Goal: Information Seeking & Learning: Learn about a topic

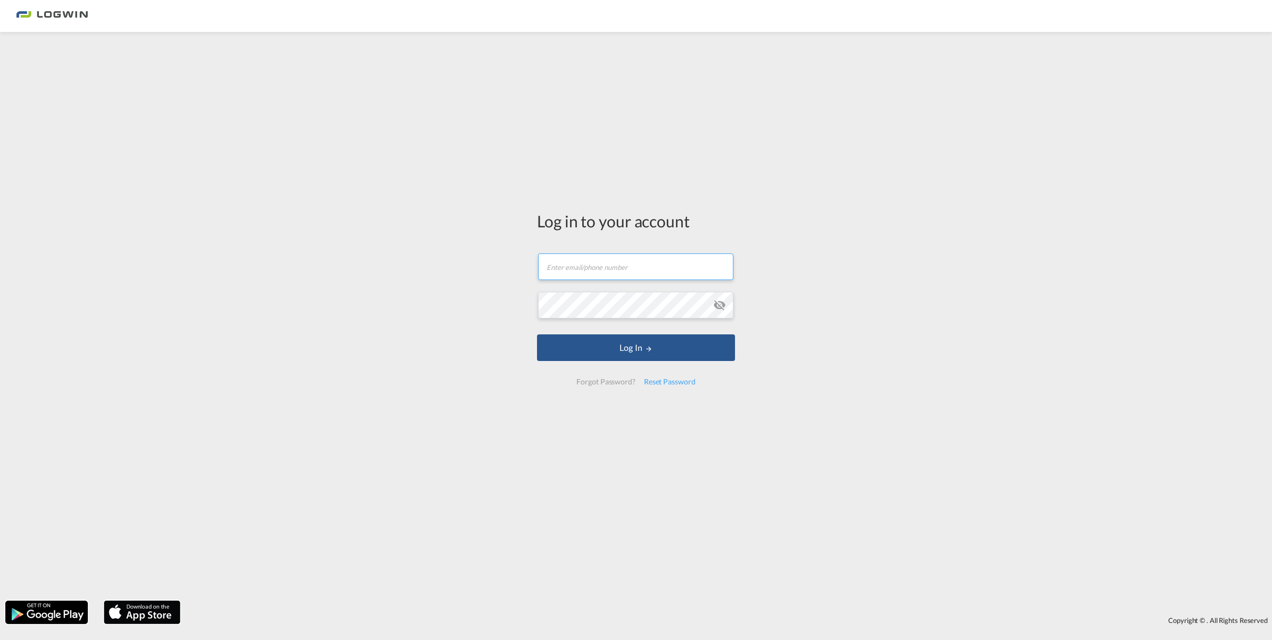
click at [607, 263] on input "text" at bounding box center [635, 266] width 195 height 27
type input "[PERSON_NAME][EMAIL_ADDRESS][DOMAIN_NAME]"
click at [611, 352] on button "Log In" at bounding box center [636, 347] width 198 height 27
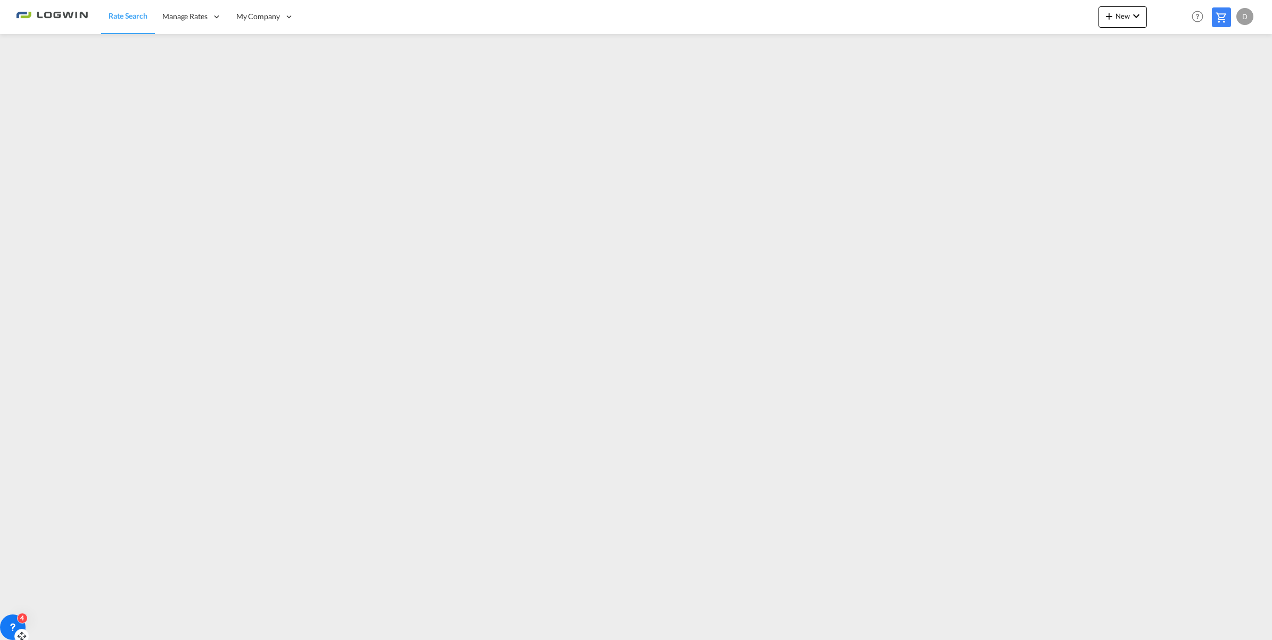
click at [13, 618] on icon at bounding box center [12, 627] width 11 height 11
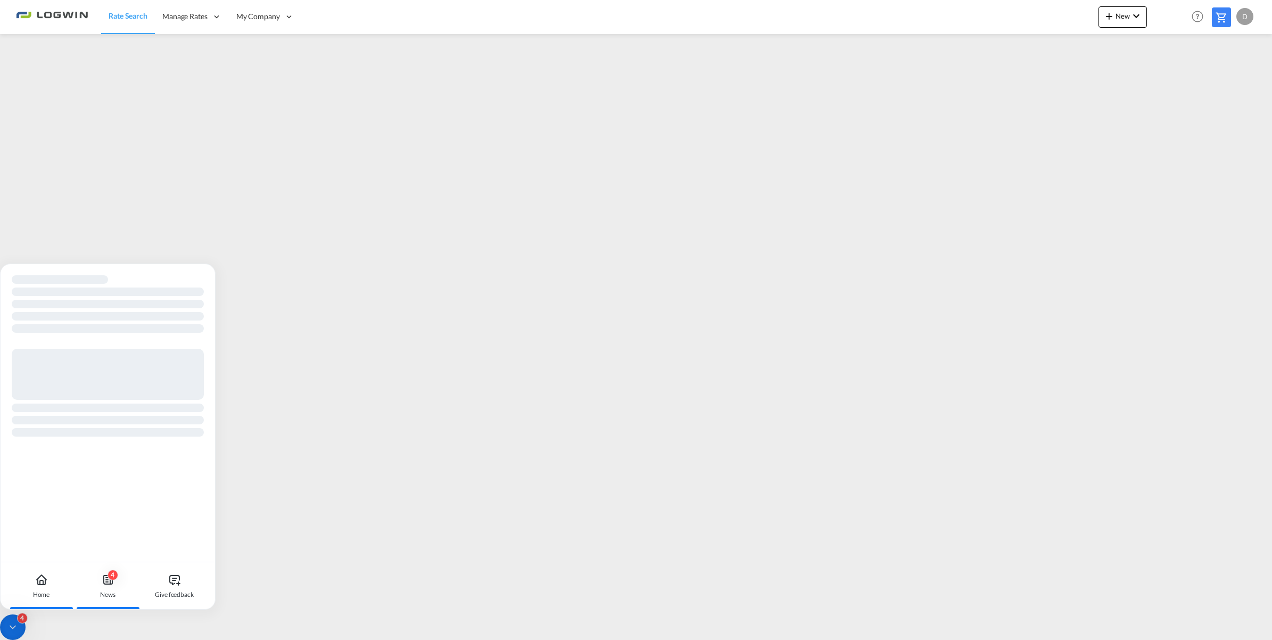
click at [109, 591] on div "News" at bounding box center [107, 595] width 15 height 10
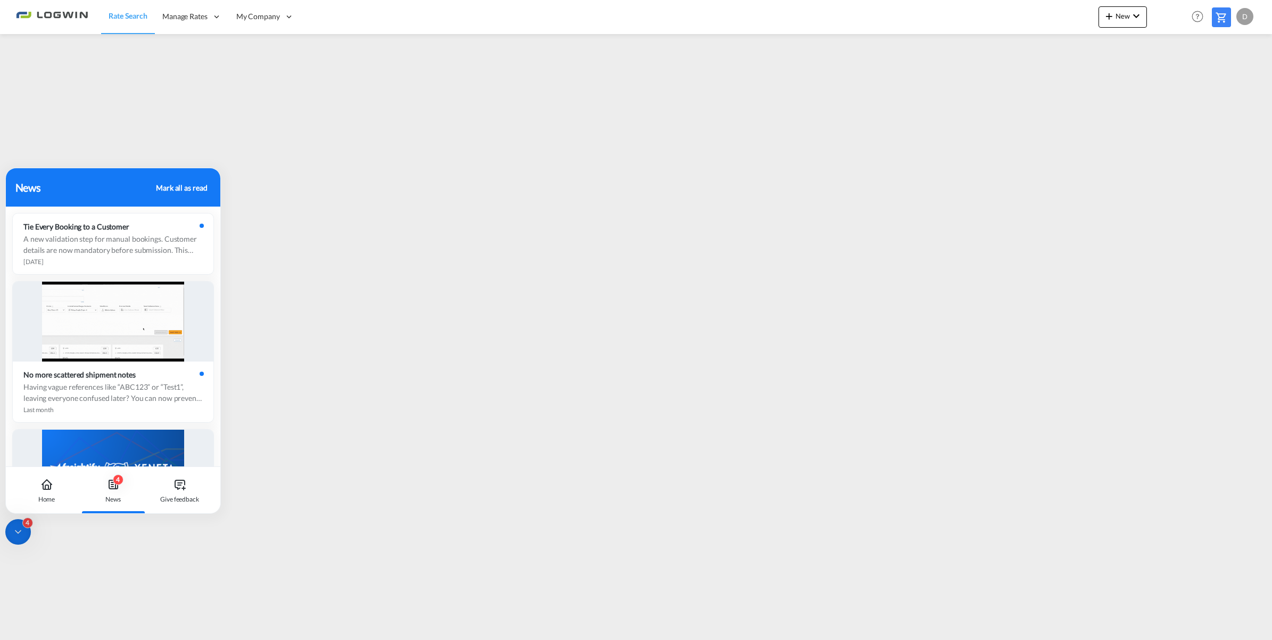
click at [19, 538] on div "4" at bounding box center [18, 532] width 26 height 26
